Goal: Task Accomplishment & Management: Use online tool/utility

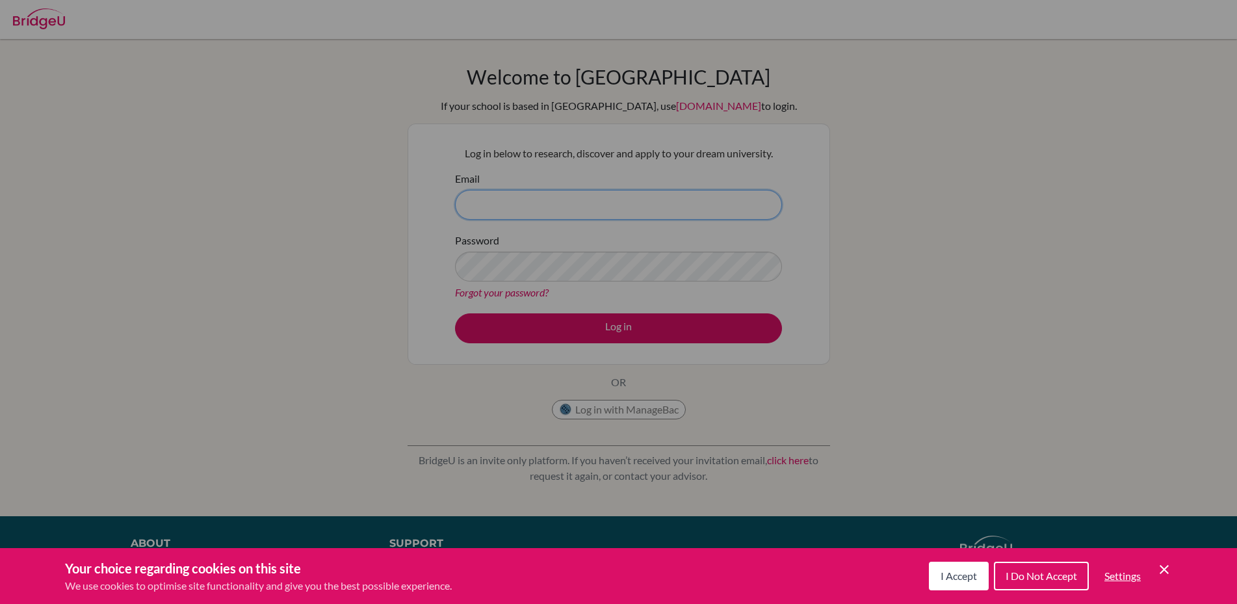
type input "[PERSON_NAME][EMAIL_ADDRESS][DOMAIN_NAME]"
click at [610, 329] on div "Cookie Preferences" at bounding box center [618, 302] width 1237 height 604
click at [967, 583] on button "I Accept" at bounding box center [959, 576] width 60 height 29
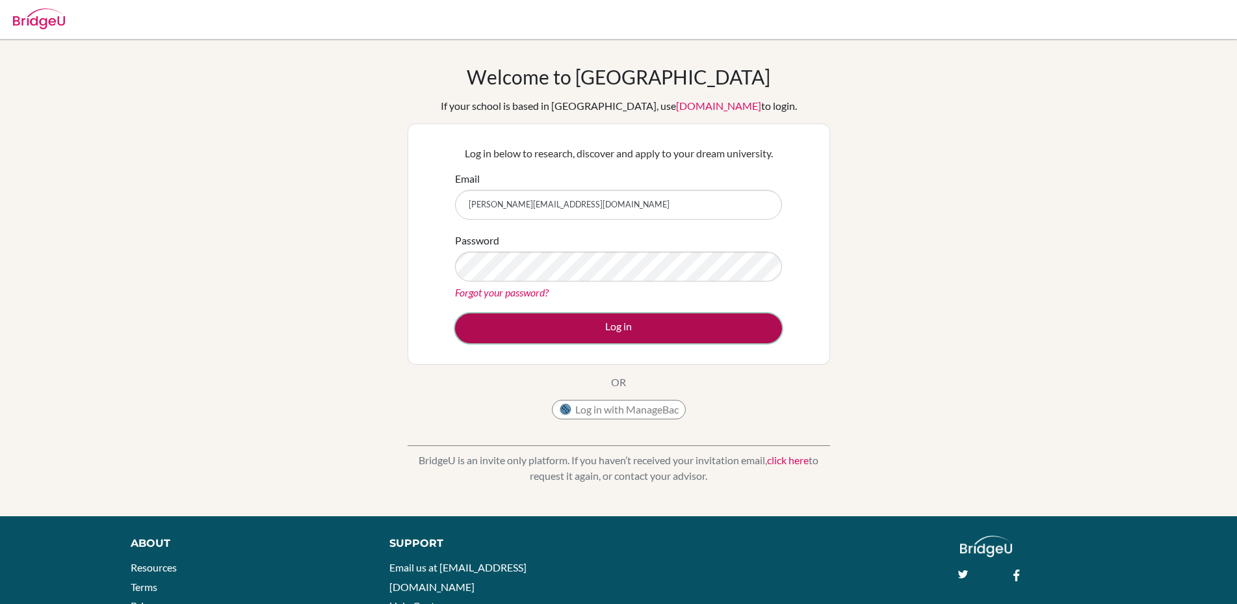
click at [623, 335] on button "Log in" at bounding box center [618, 328] width 327 height 30
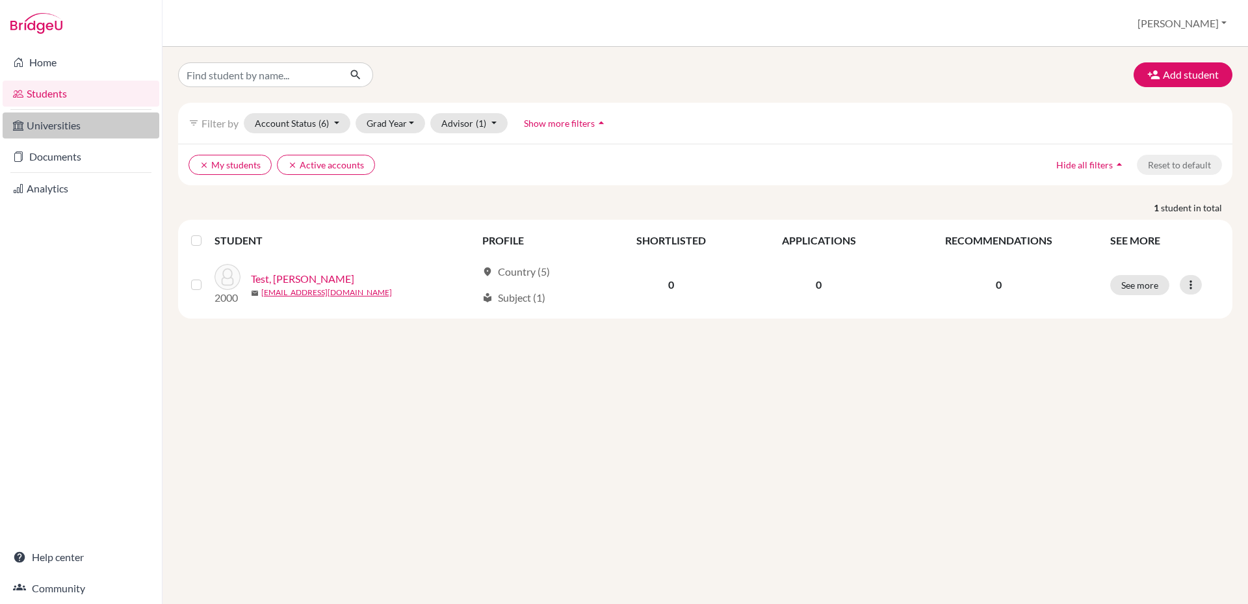
click at [29, 123] on link "Universities" at bounding box center [81, 125] width 157 height 26
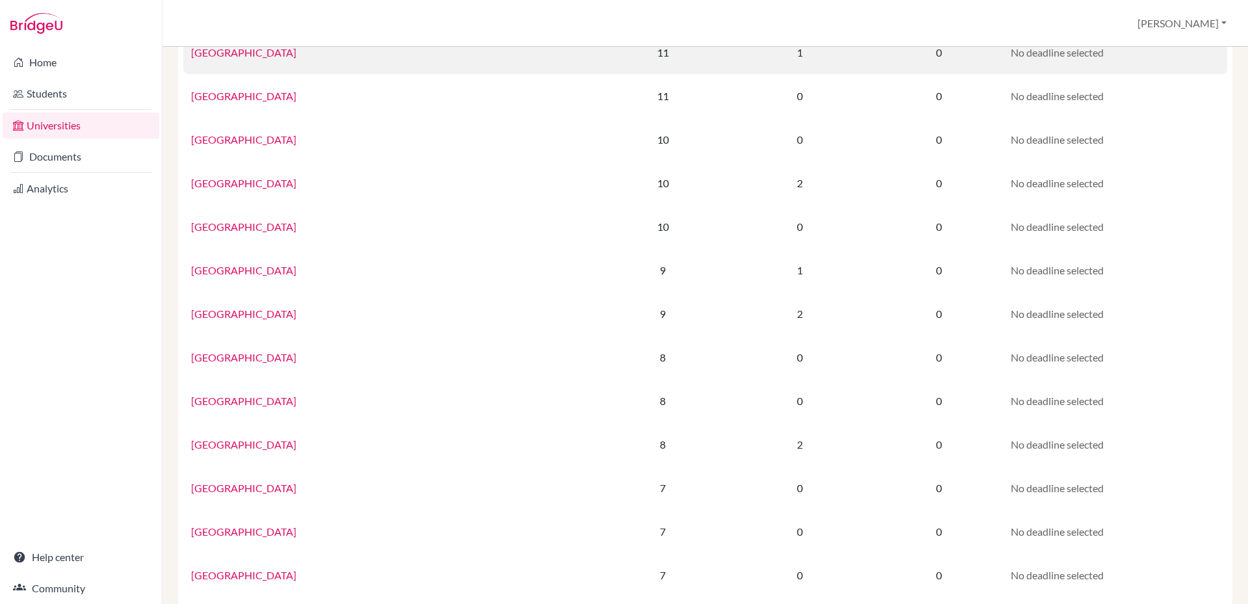
scroll to position [325, 0]
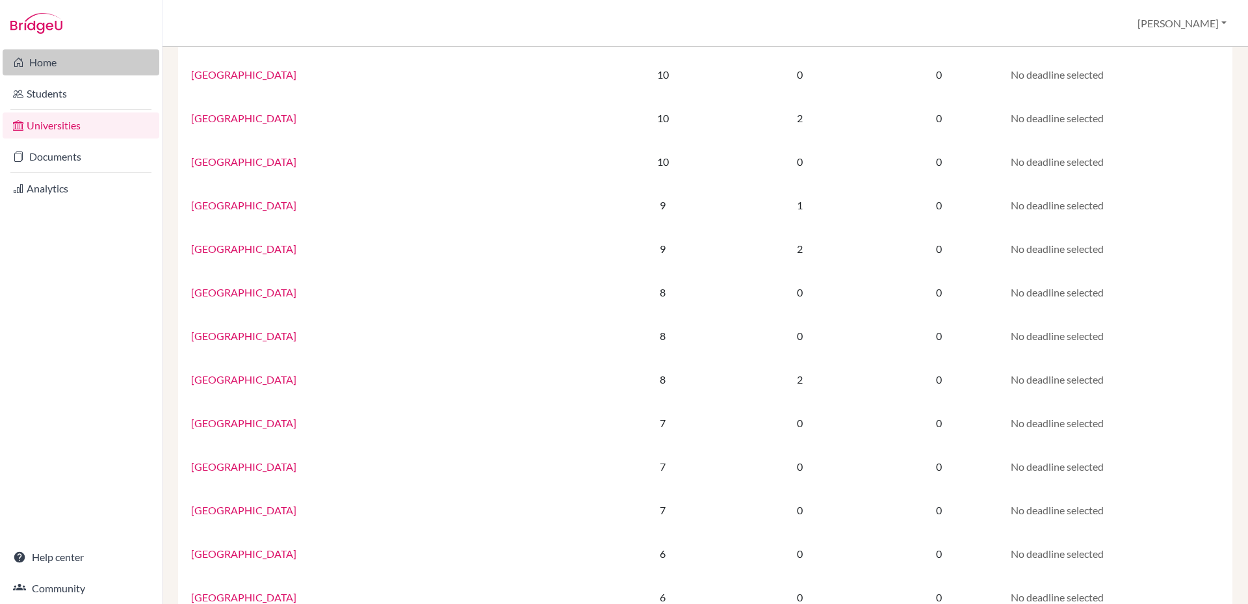
click at [42, 68] on link "Home" at bounding box center [81, 62] width 157 height 26
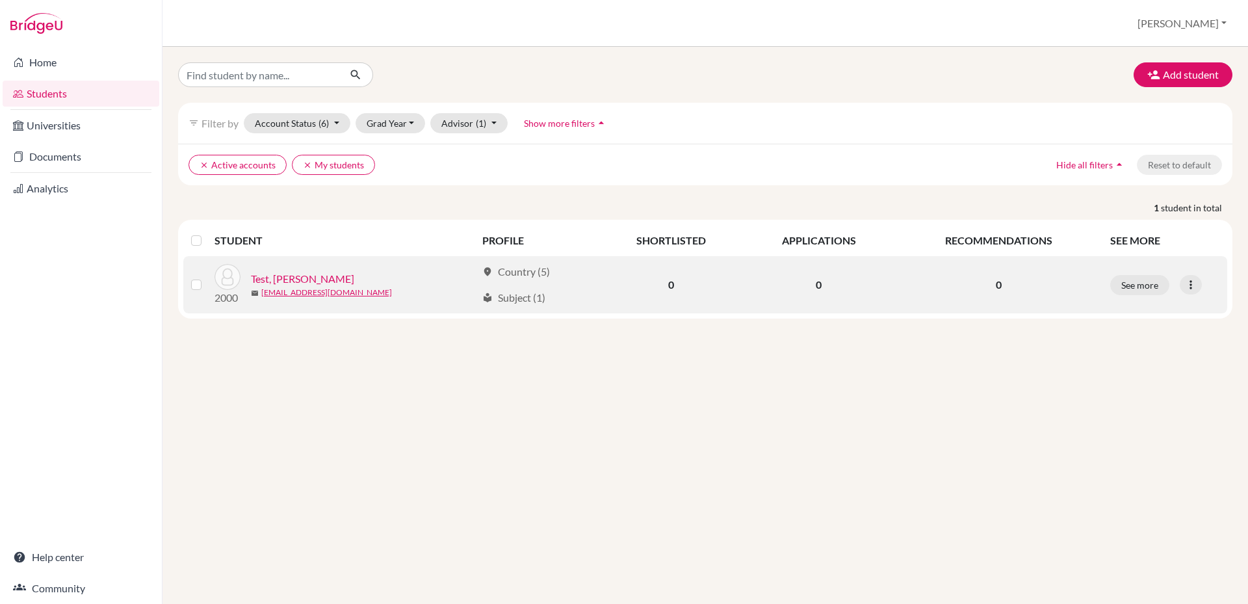
click at [283, 279] on link "Test, [PERSON_NAME]" at bounding box center [302, 279] width 103 height 16
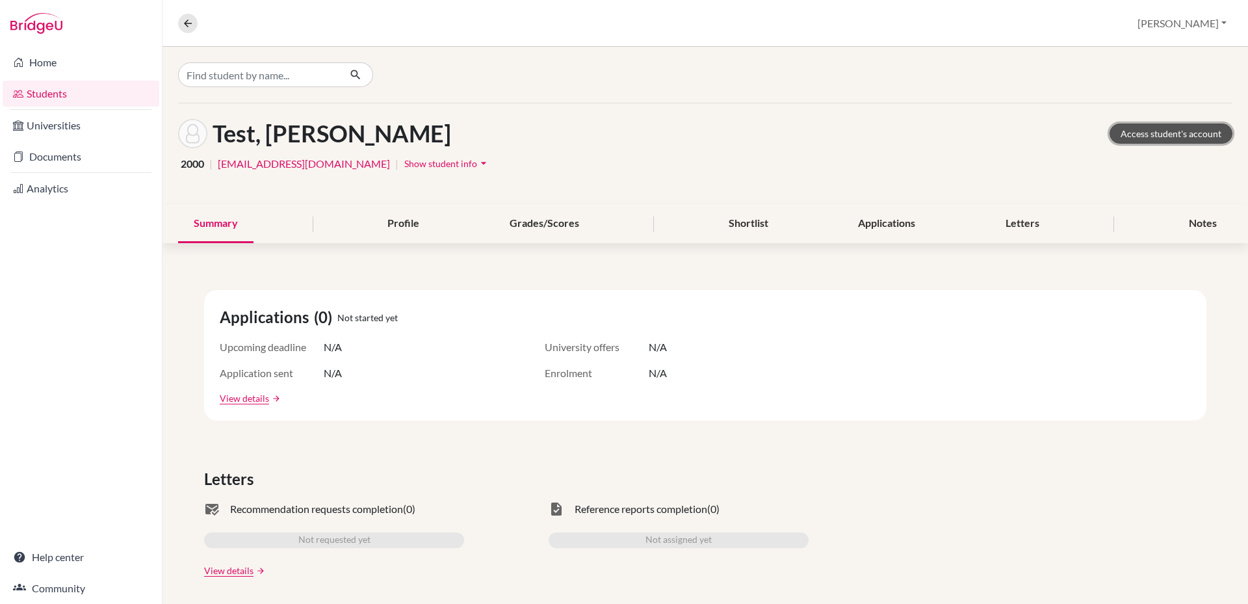
click at [1141, 135] on link "Access student's account" at bounding box center [1171, 133] width 123 height 20
